Goal: Transaction & Acquisition: Download file/media

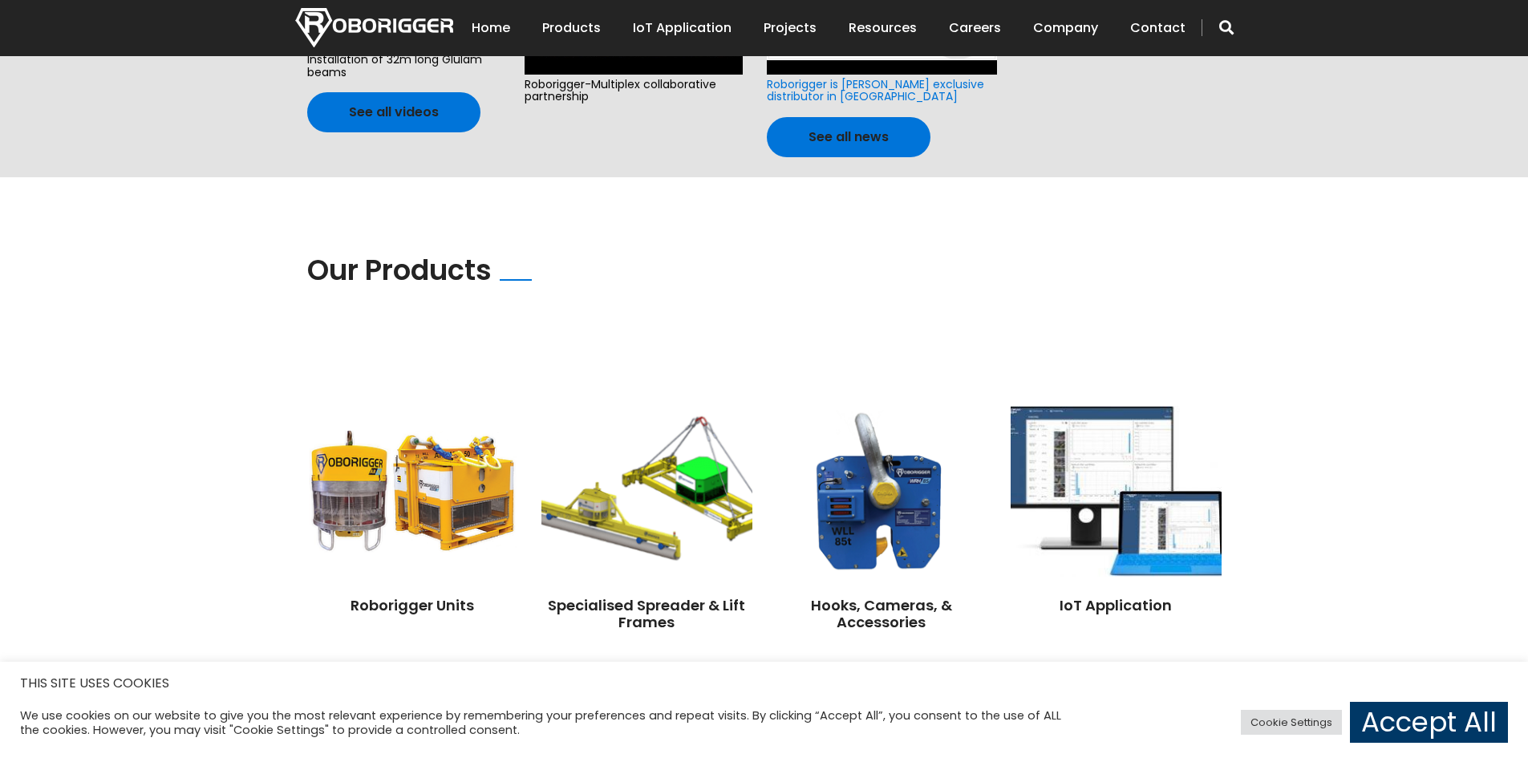
scroll to position [1043, 0]
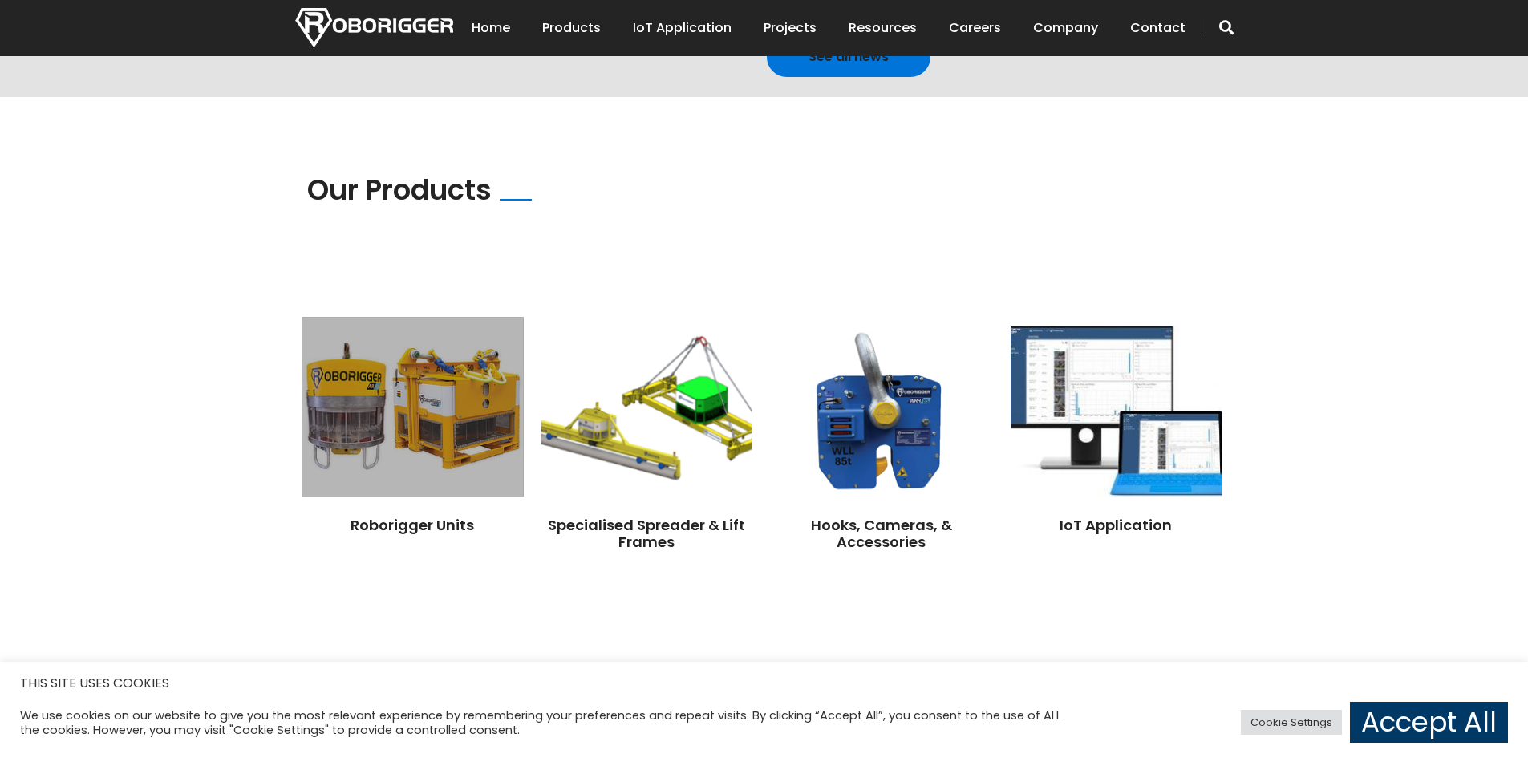
click at [412, 427] on img at bounding box center [412, 407] width 221 height 180
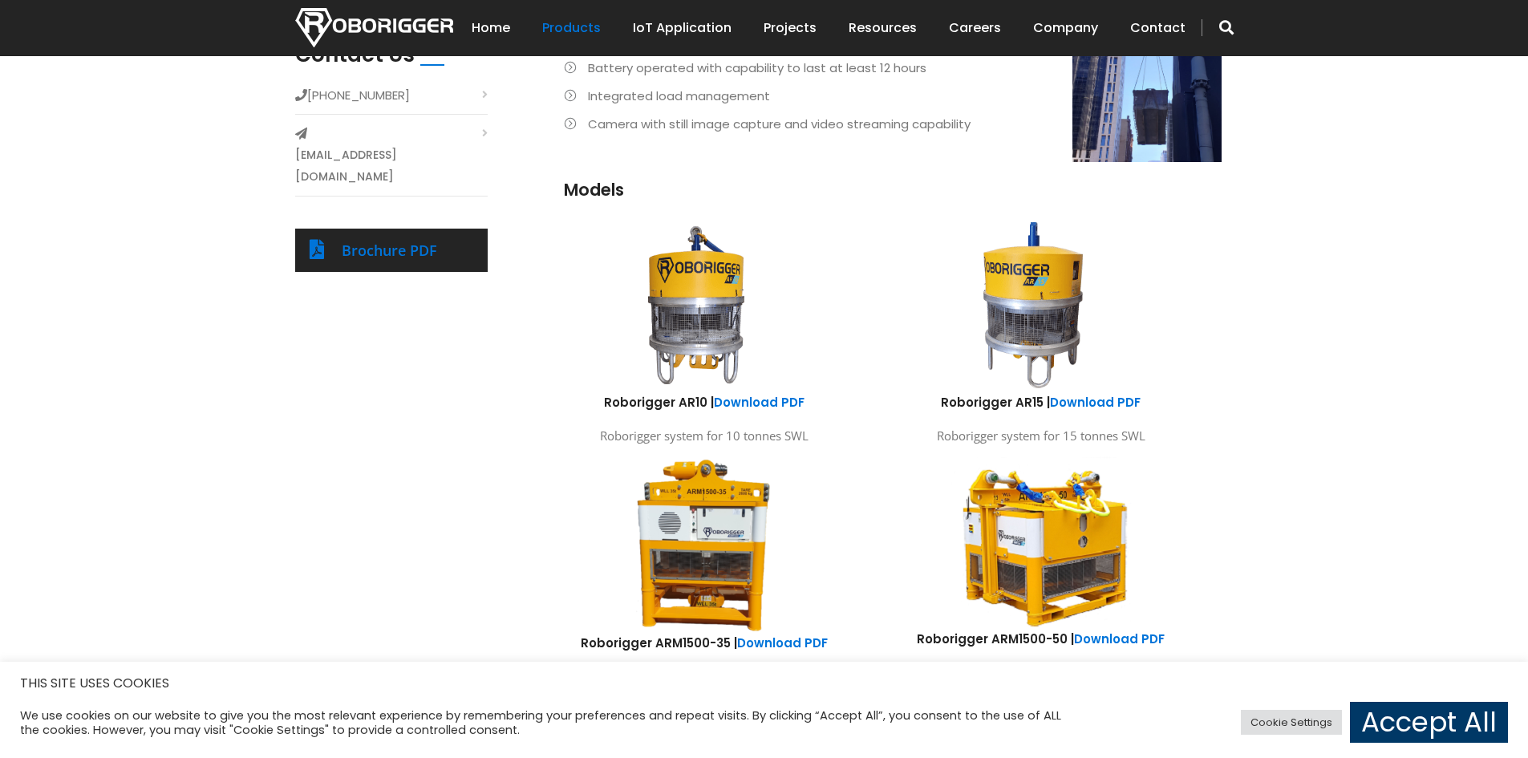
scroll to position [802, 0]
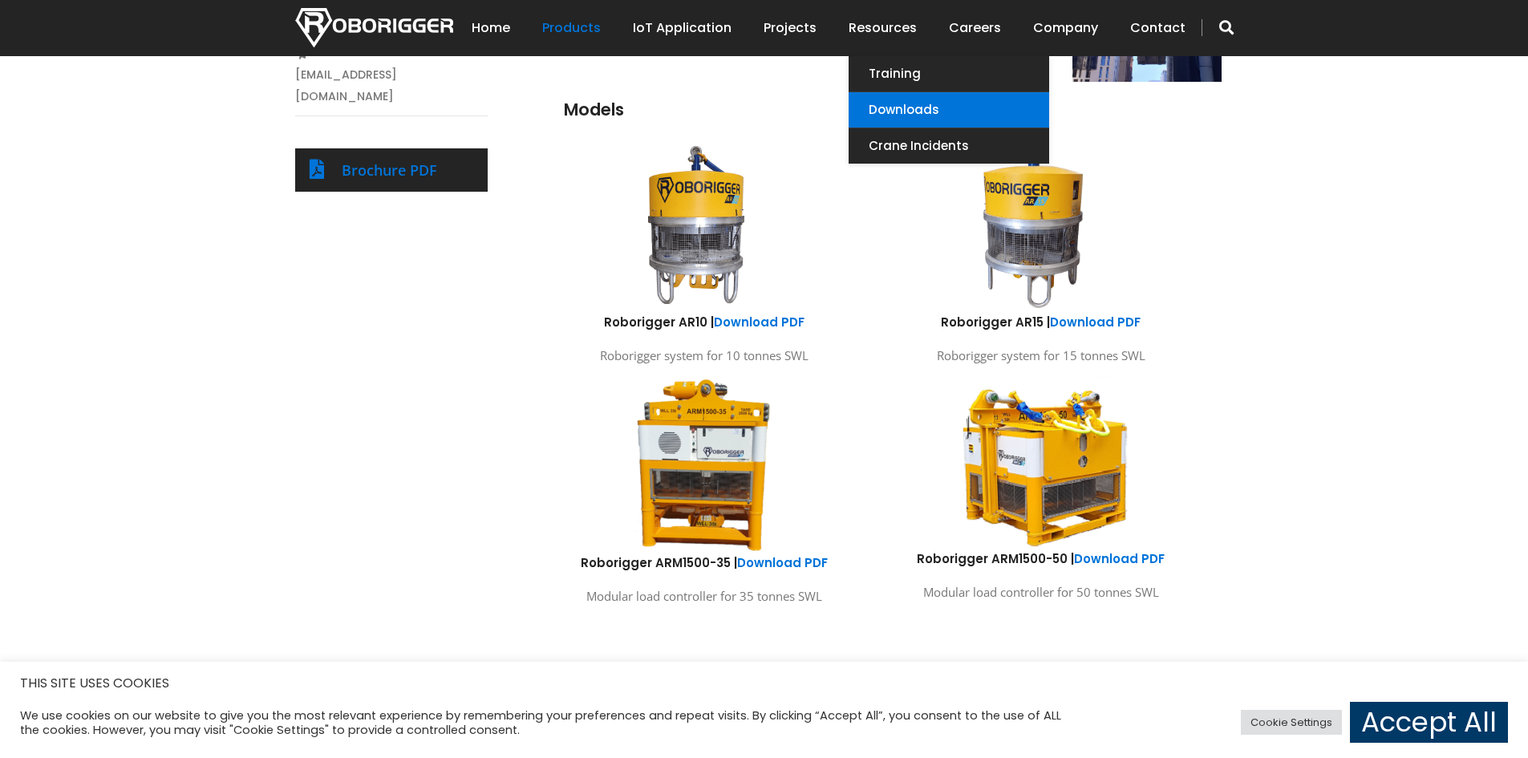
click at [896, 101] on link "Downloads" at bounding box center [949, 109] width 201 height 35
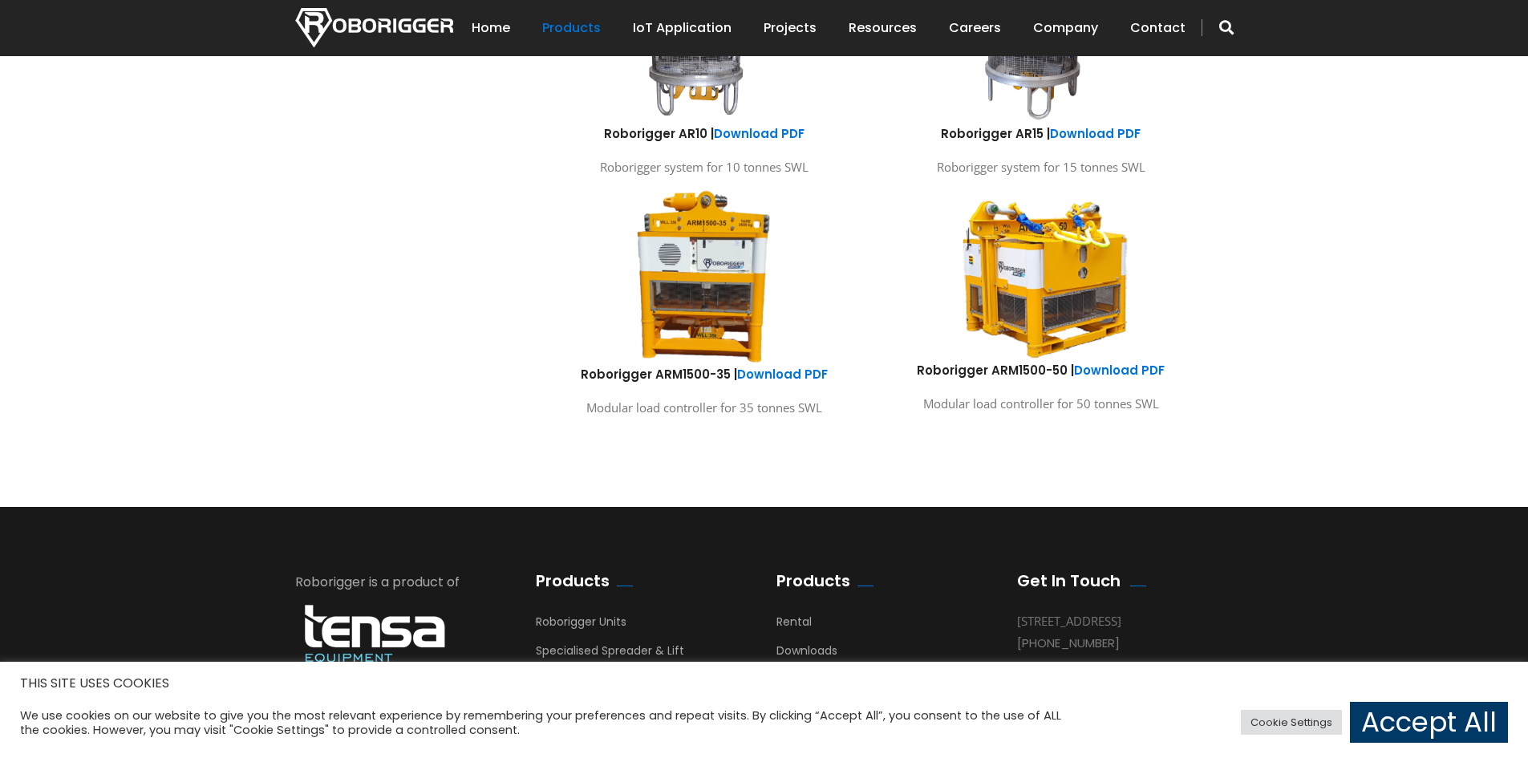
scroll to position [962, 0]
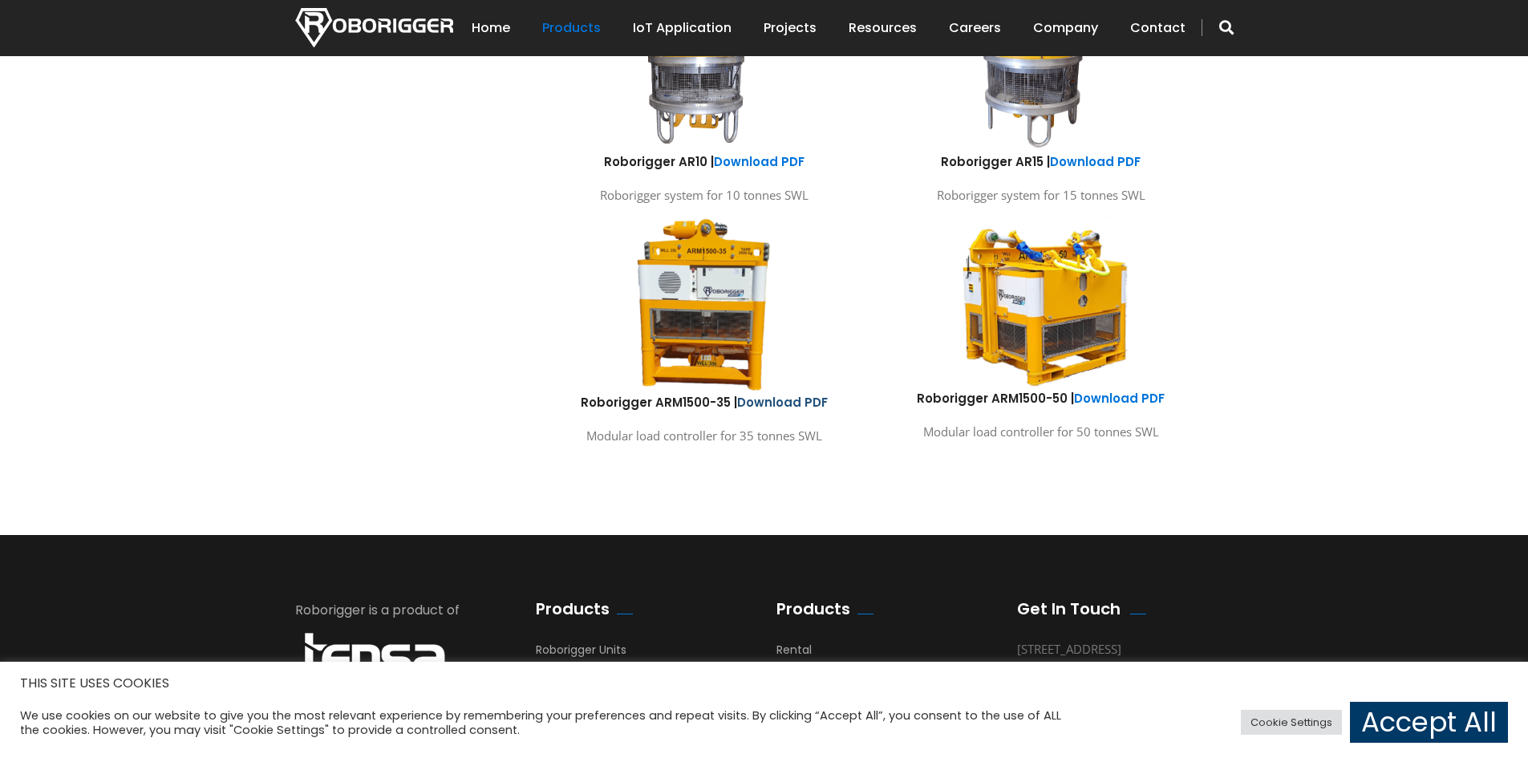
click at [762, 403] on link "Download PDF" at bounding box center [782, 402] width 91 height 17
click at [1094, 403] on link "Download PDF" at bounding box center [1119, 398] width 91 height 17
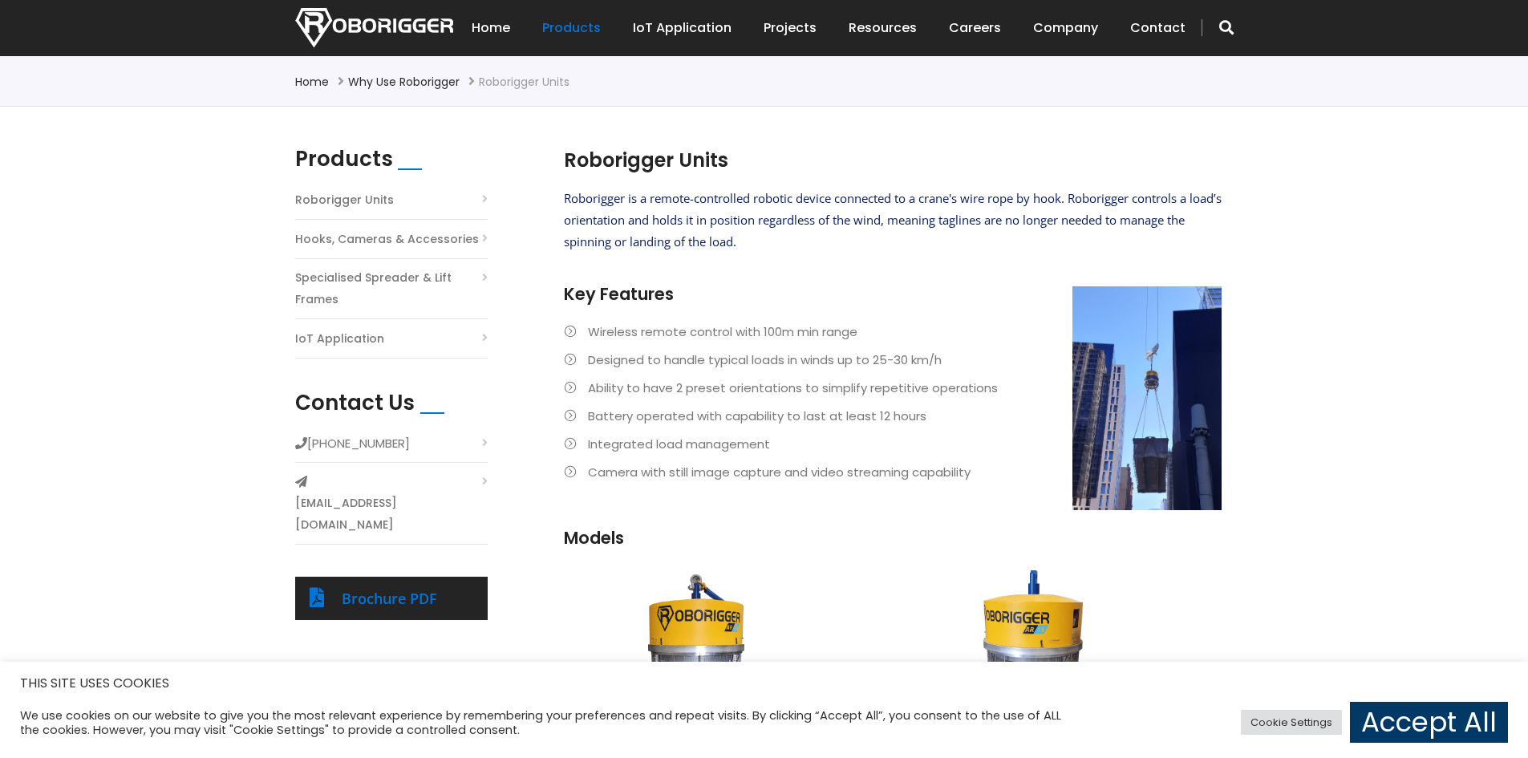
scroll to position [321, 0]
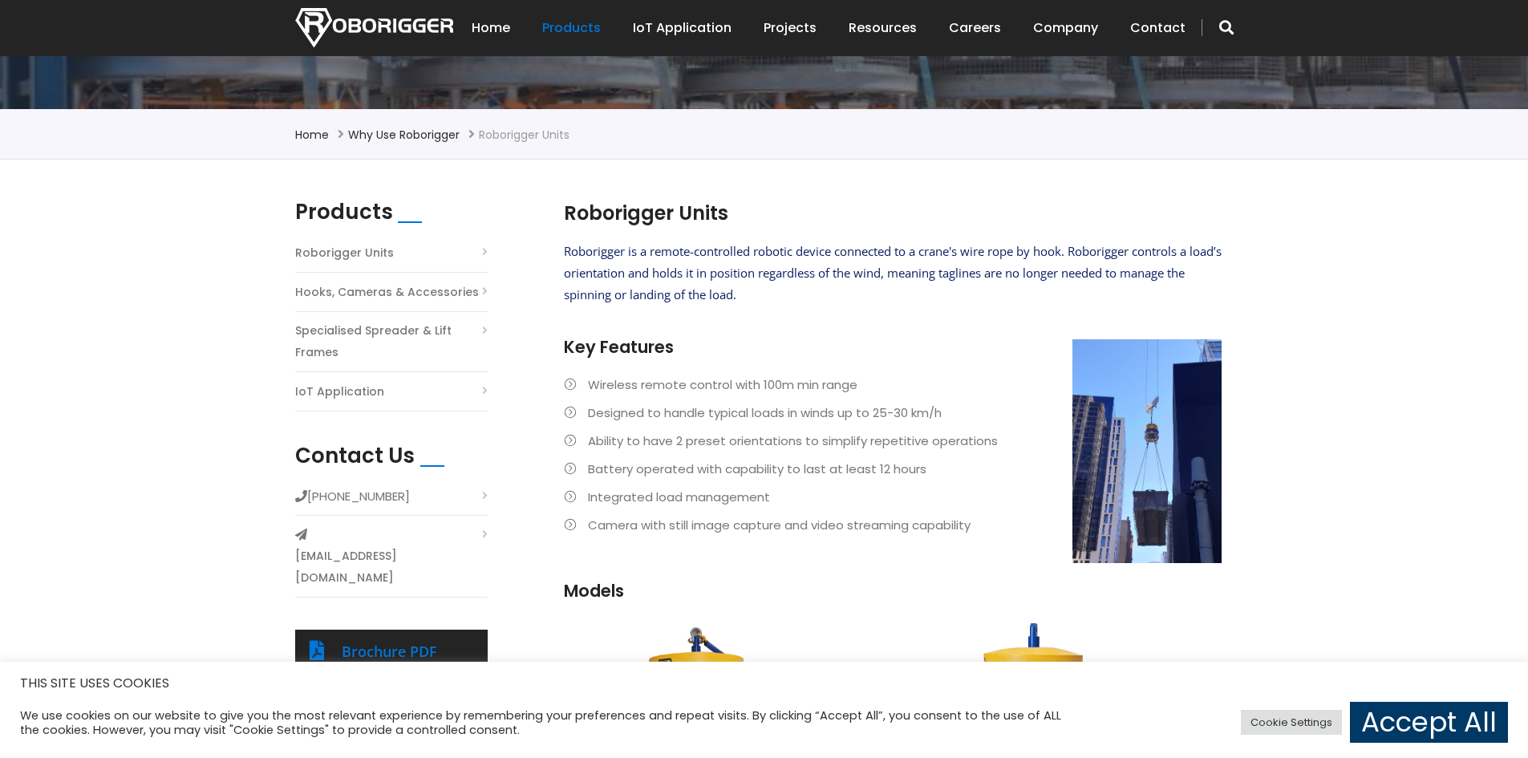
click at [485, 255] on li "Roborigger Units" at bounding box center [391, 256] width 192 height 31
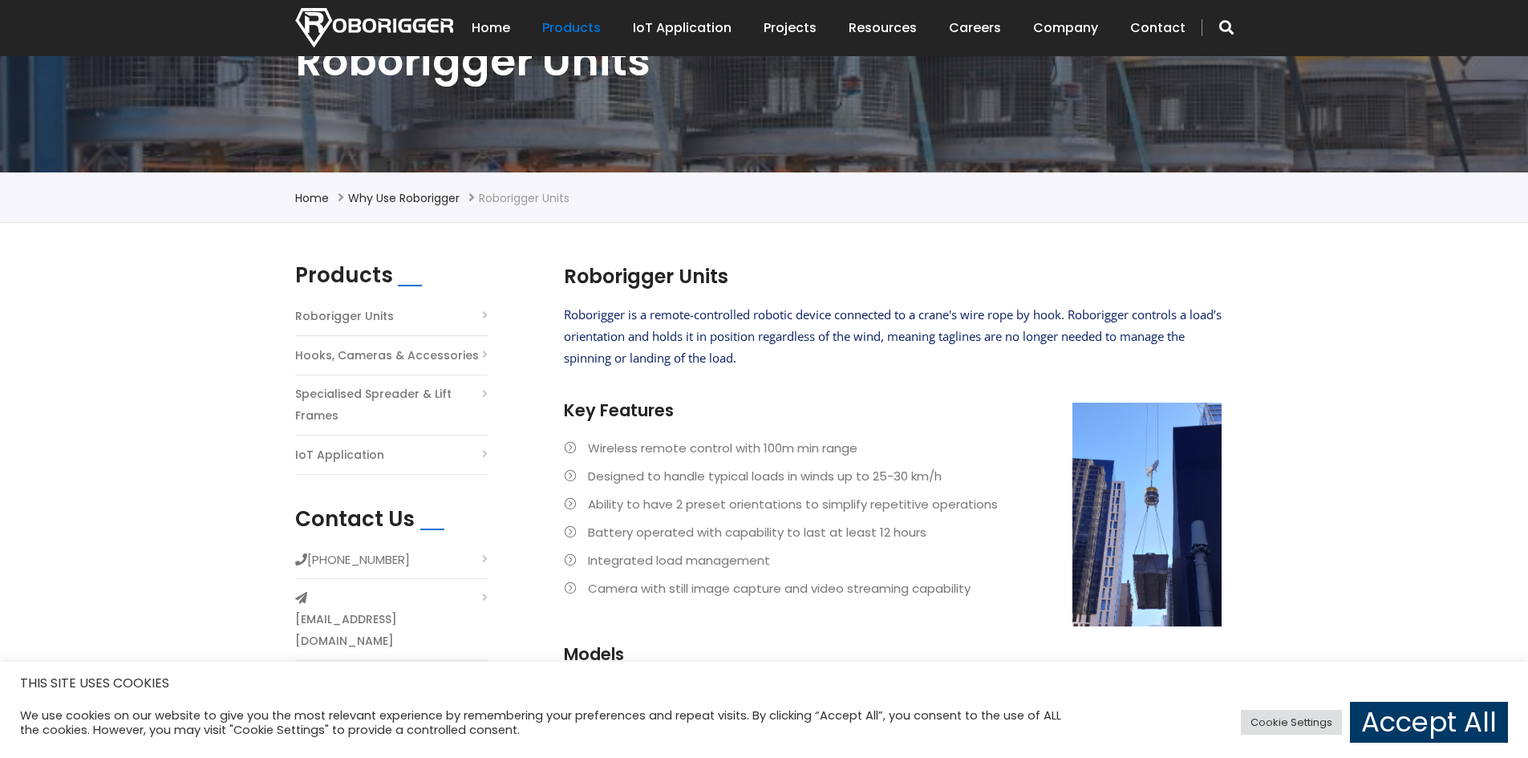
scroll to position [338, 0]
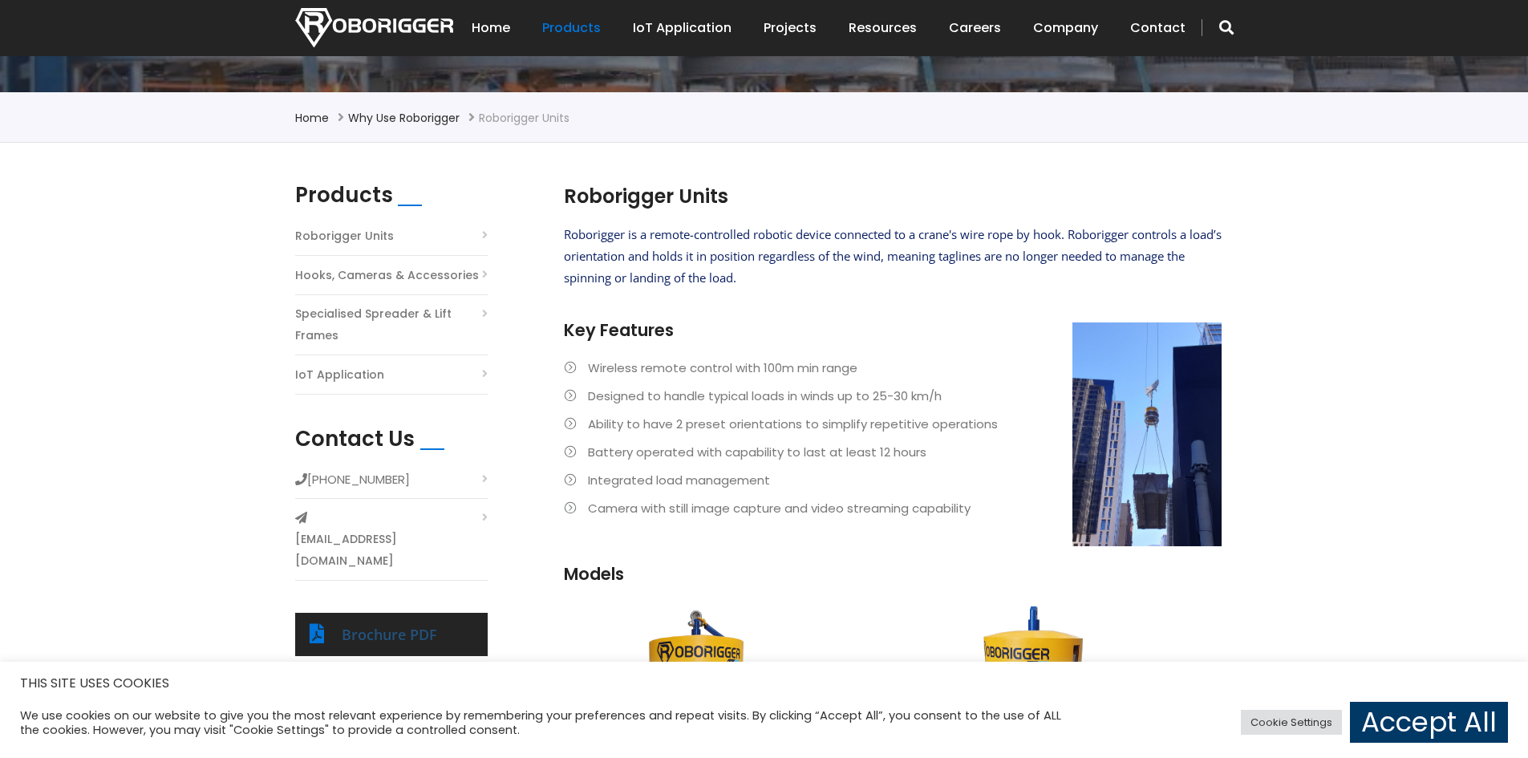
click at [389, 625] on link "Brochure PDF" at bounding box center [389, 634] width 95 height 19
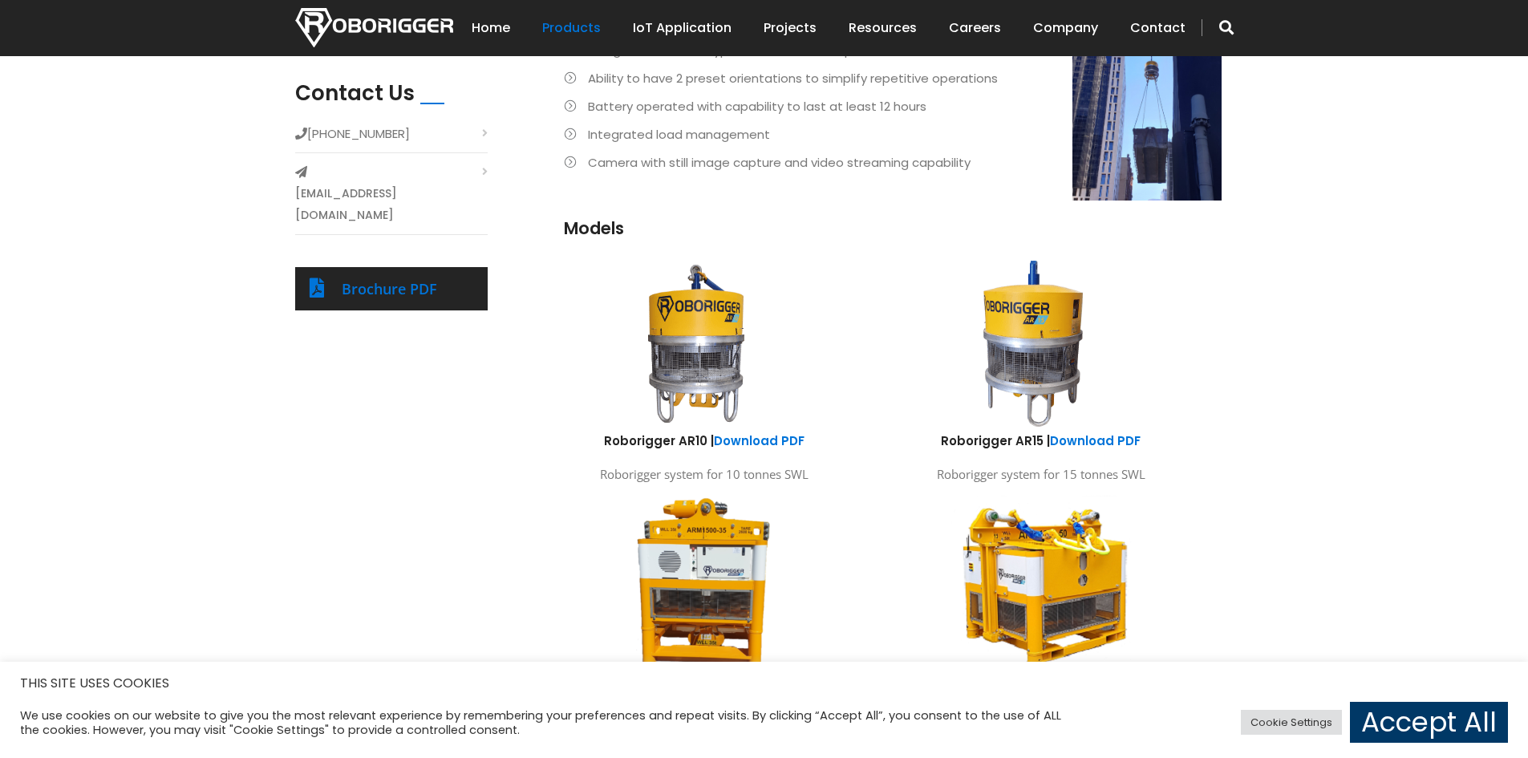
scroll to position [658, 0]
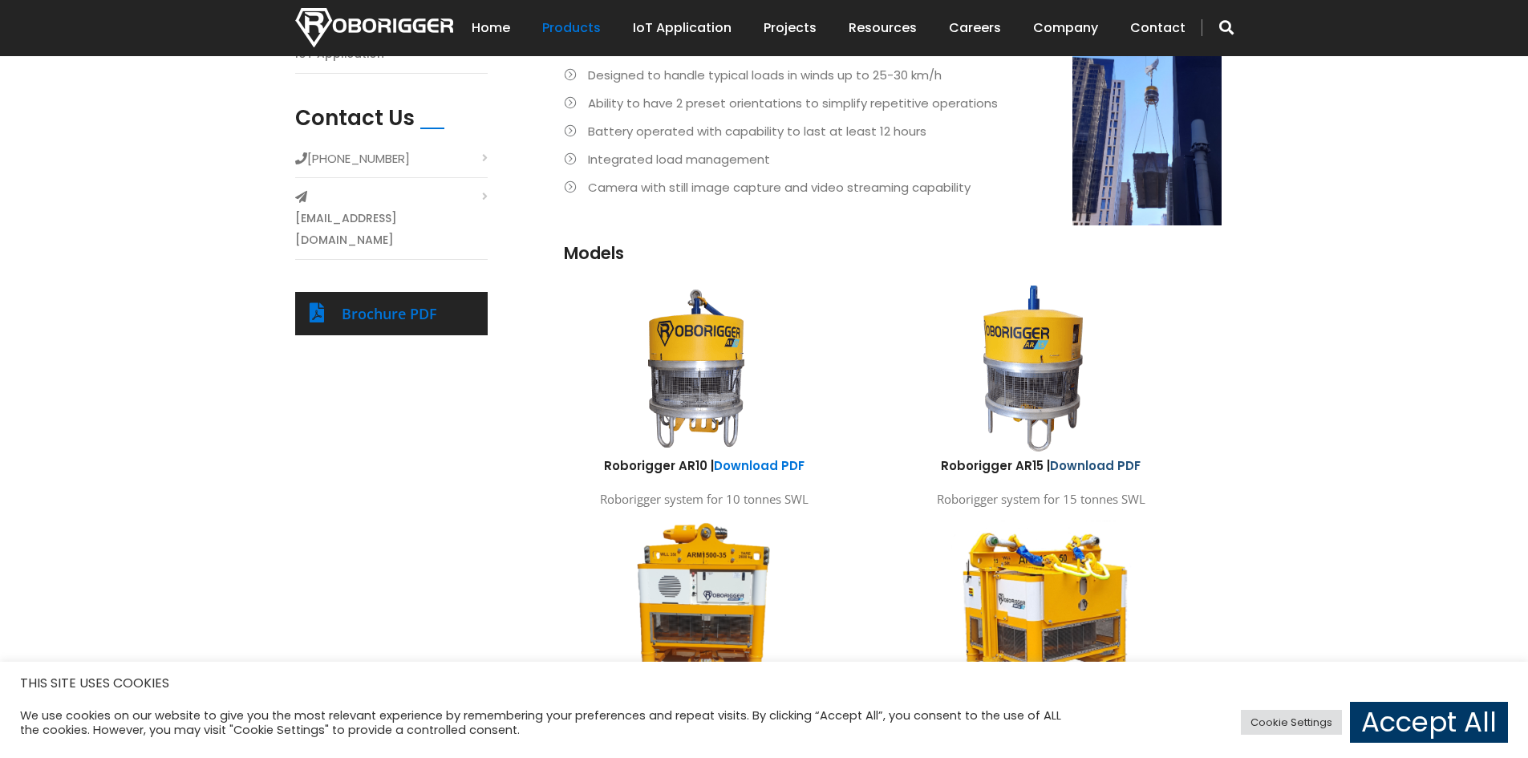
click at [1095, 465] on link "Download PDF" at bounding box center [1095, 465] width 91 height 17
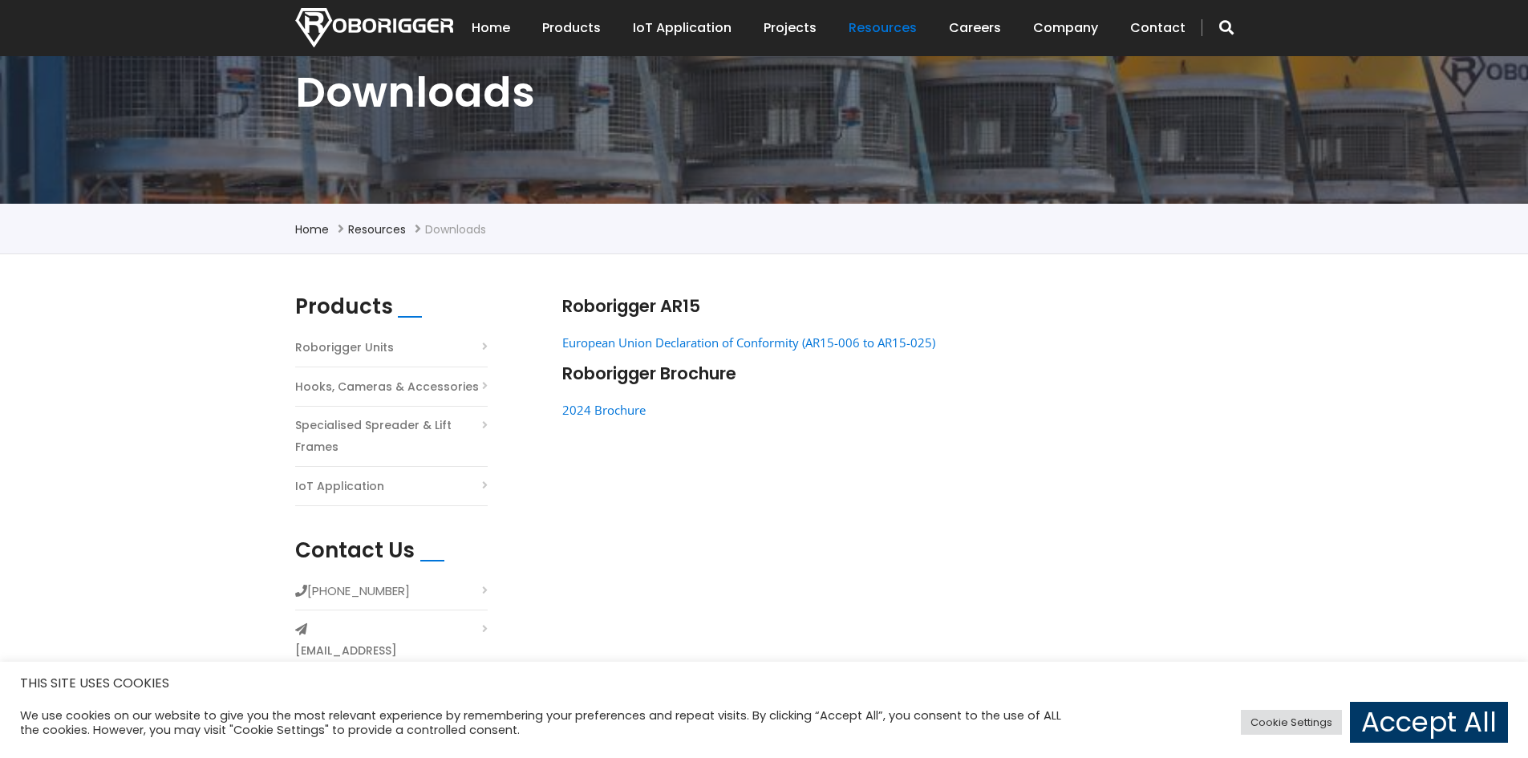
scroll to position [225, 0]
